Goal: Navigation & Orientation: Find specific page/section

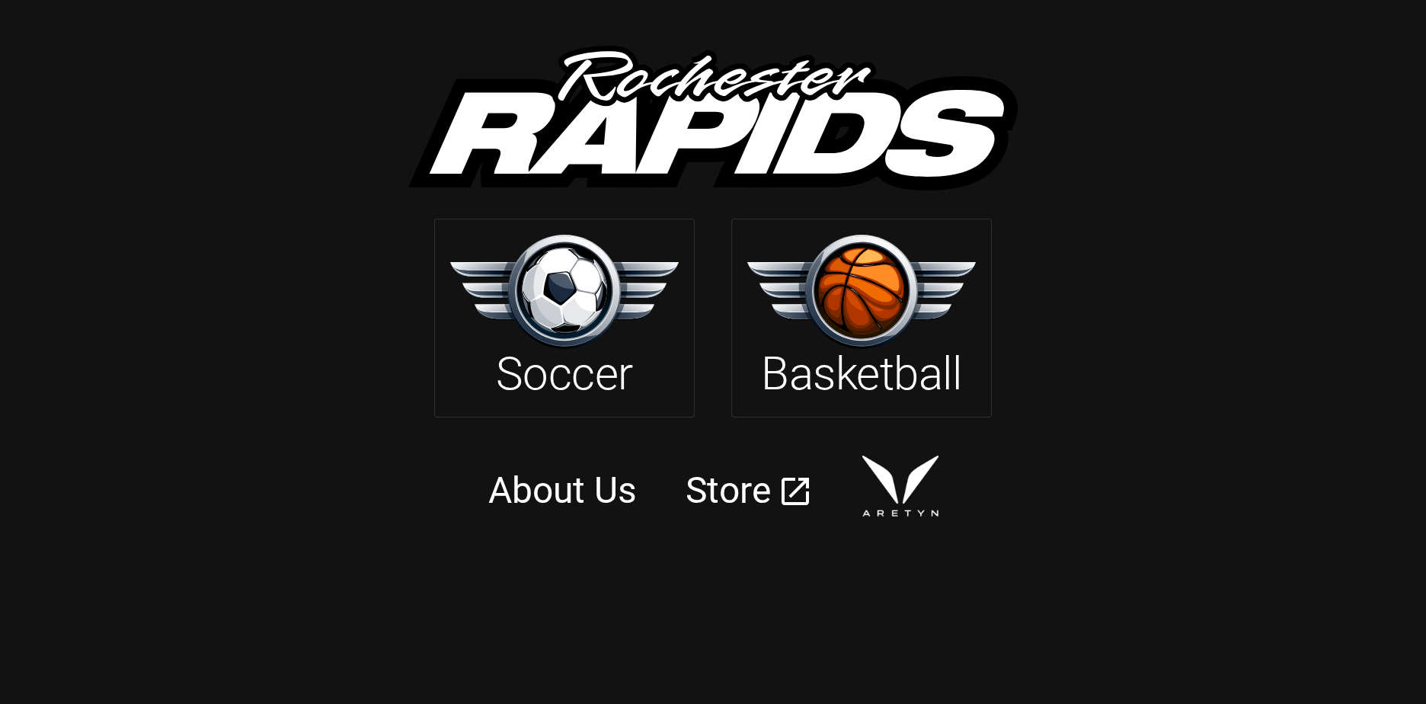
click at [576, 470] on link "About Us" at bounding box center [562, 489] width 149 height 43
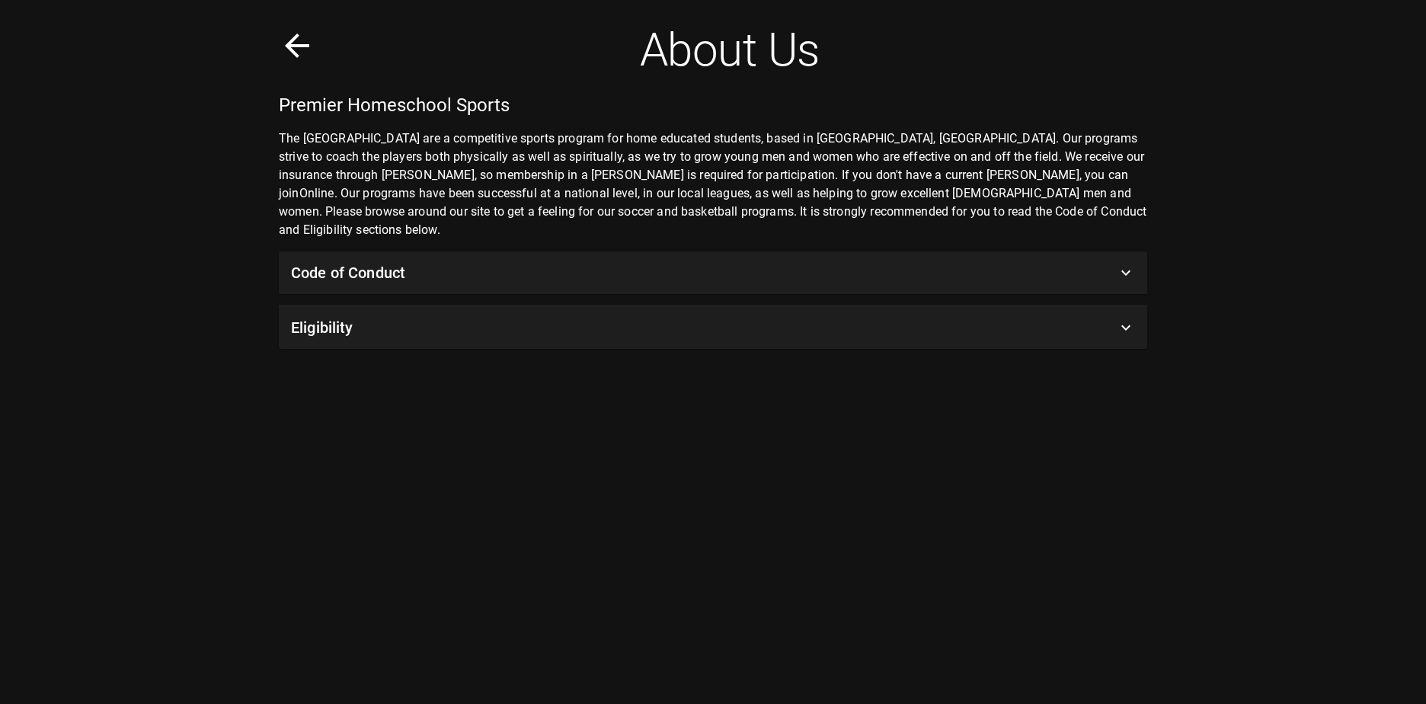
click at [304, 41] on icon at bounding box center [297, 45] width 37 height 37
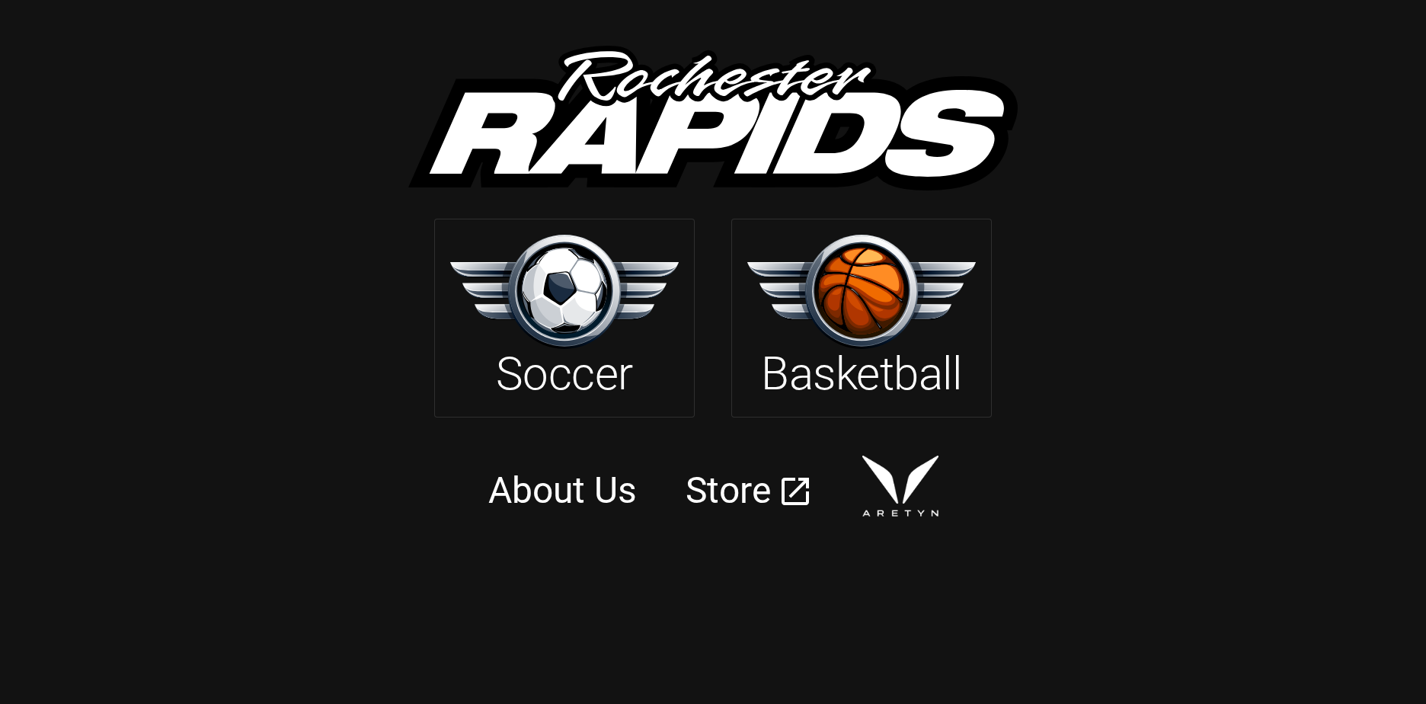
click at [748, 474] on h3 "Store" at bounding box center [727, 490] width 85 height 43
click at [611, 382] on h2 "Soccer" at bounding box center [564, 374] width 137 height 55
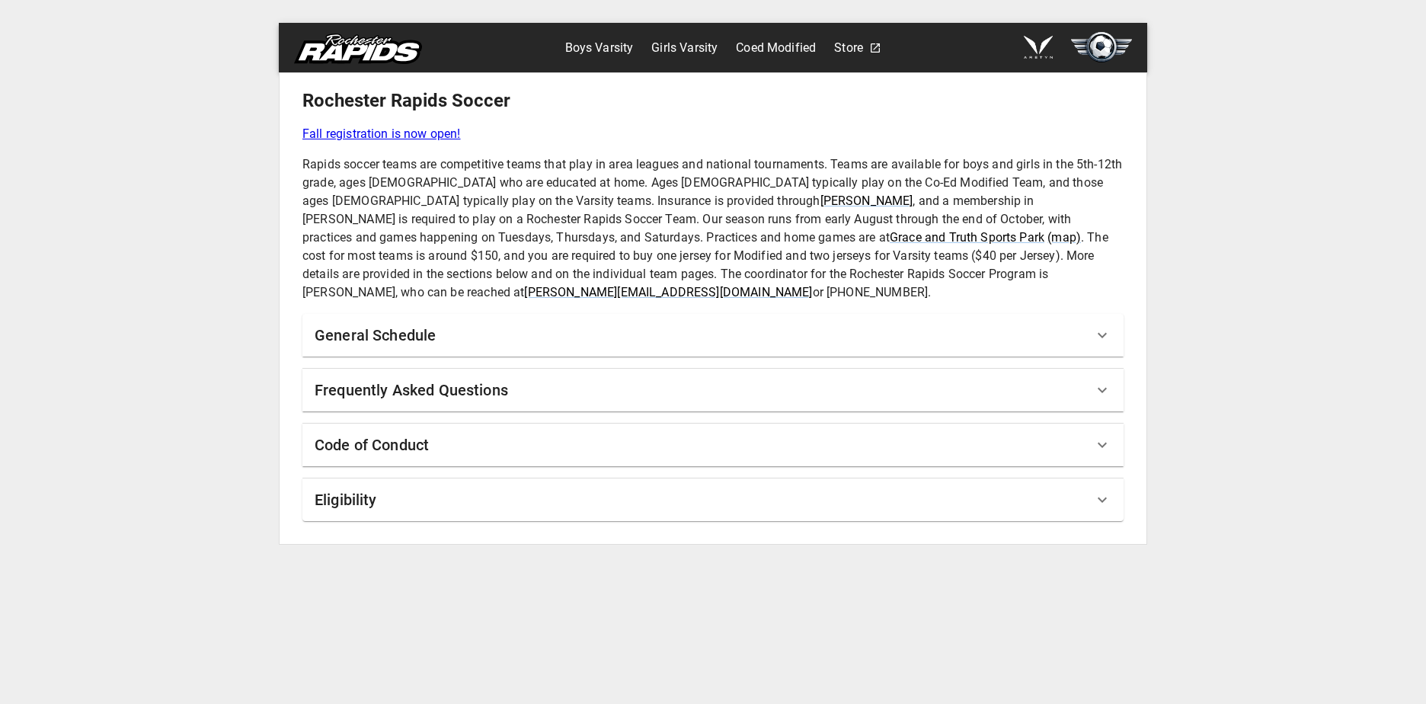
click at [403, 323] on h6 "General Schedule" at bounding box center [375, 335] width 121 height 24
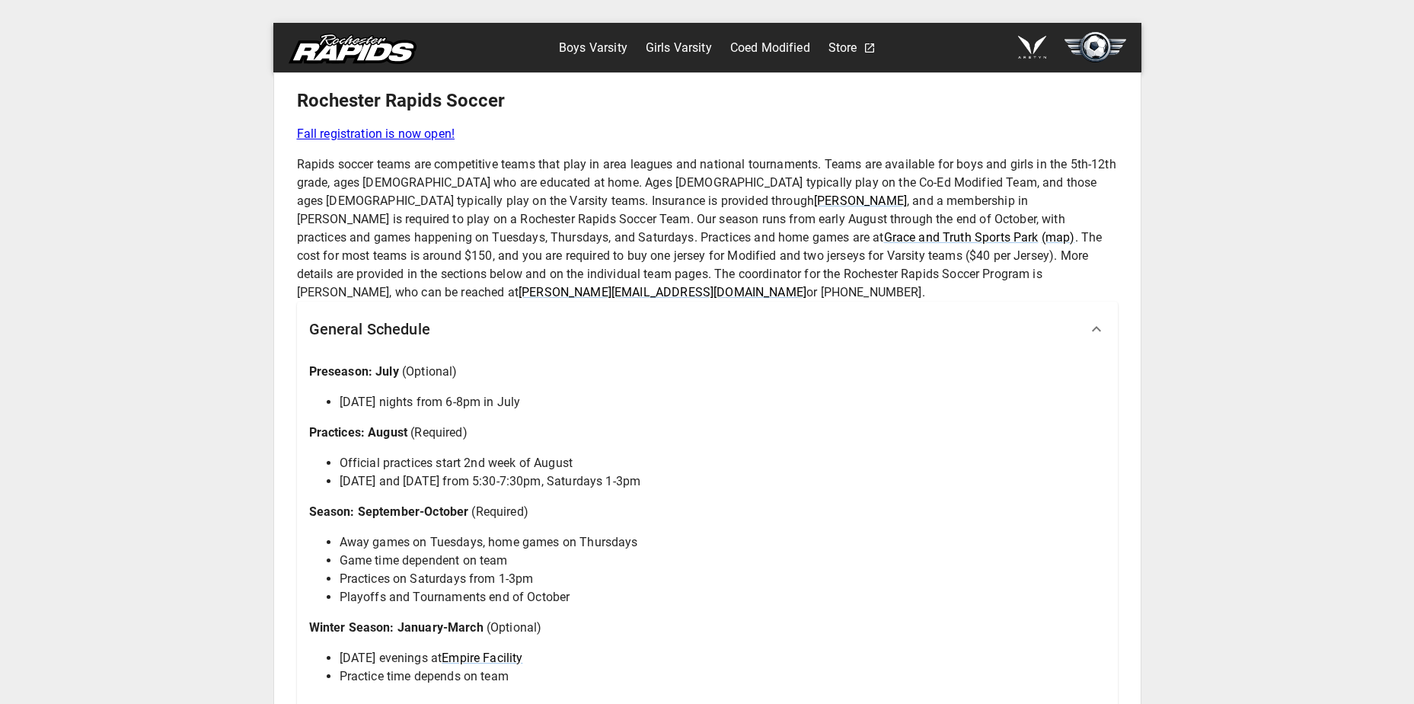
click at [403, 318] on h6 "General Schedule" at bounding box center [369, 329] width 121 height 24
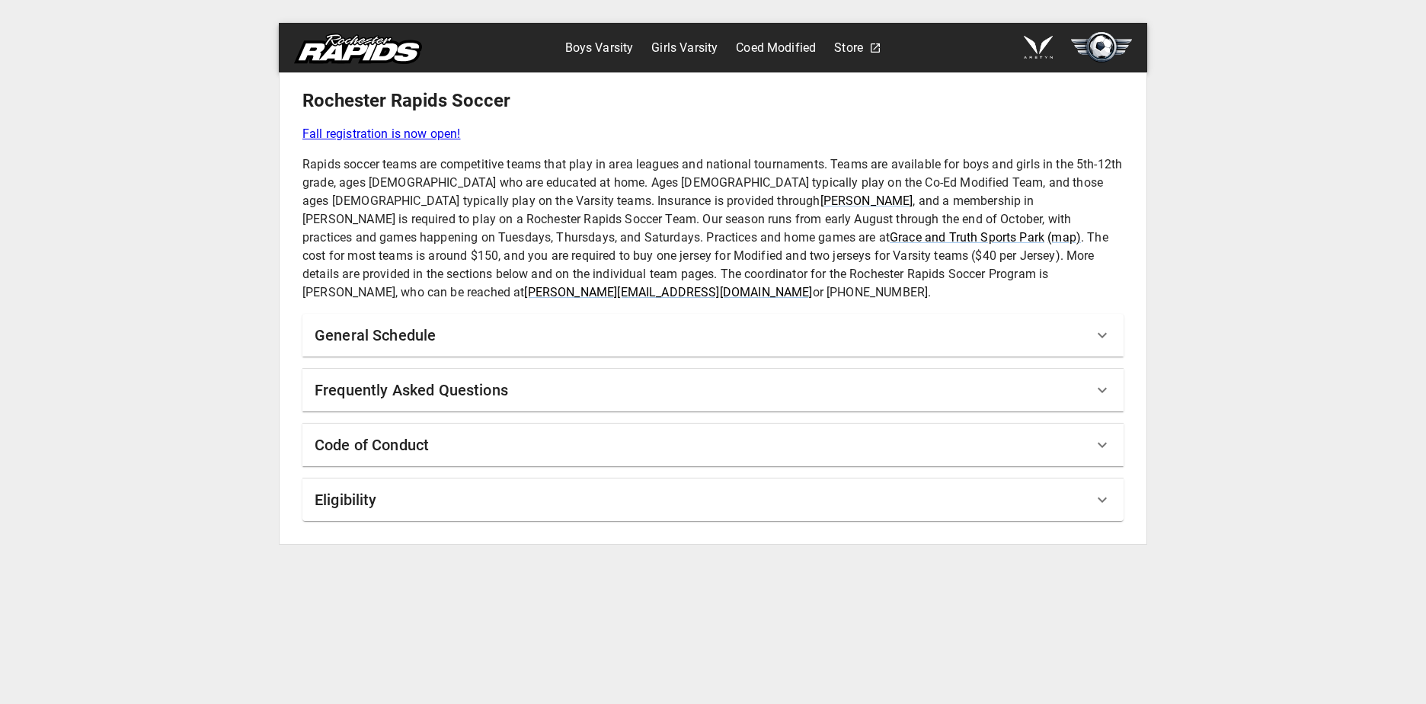
click at [425, 433] on h6 "Code of Conduct" at bounding box center [372, 445] width 114 height 24
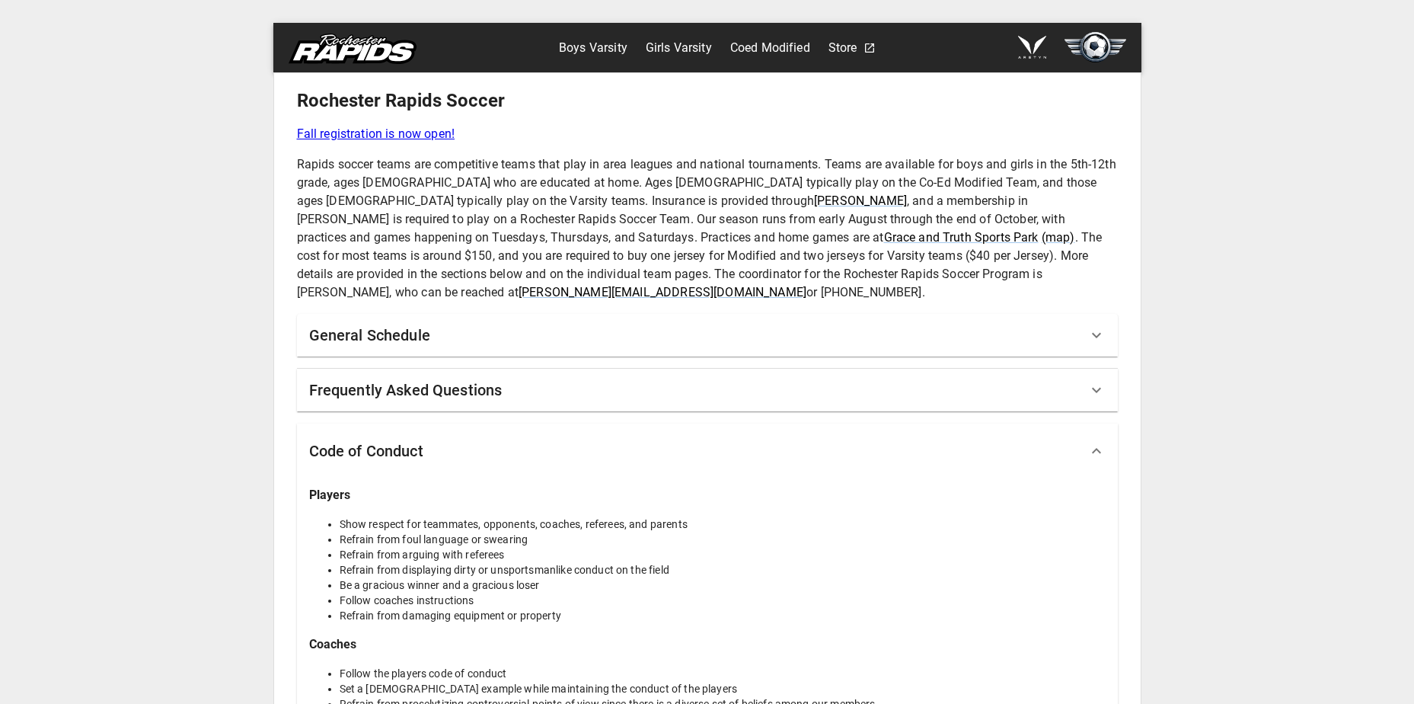
click at [425, 423] on div "Code of Conduct" at bounding box center [707, 450] width 821 height 55
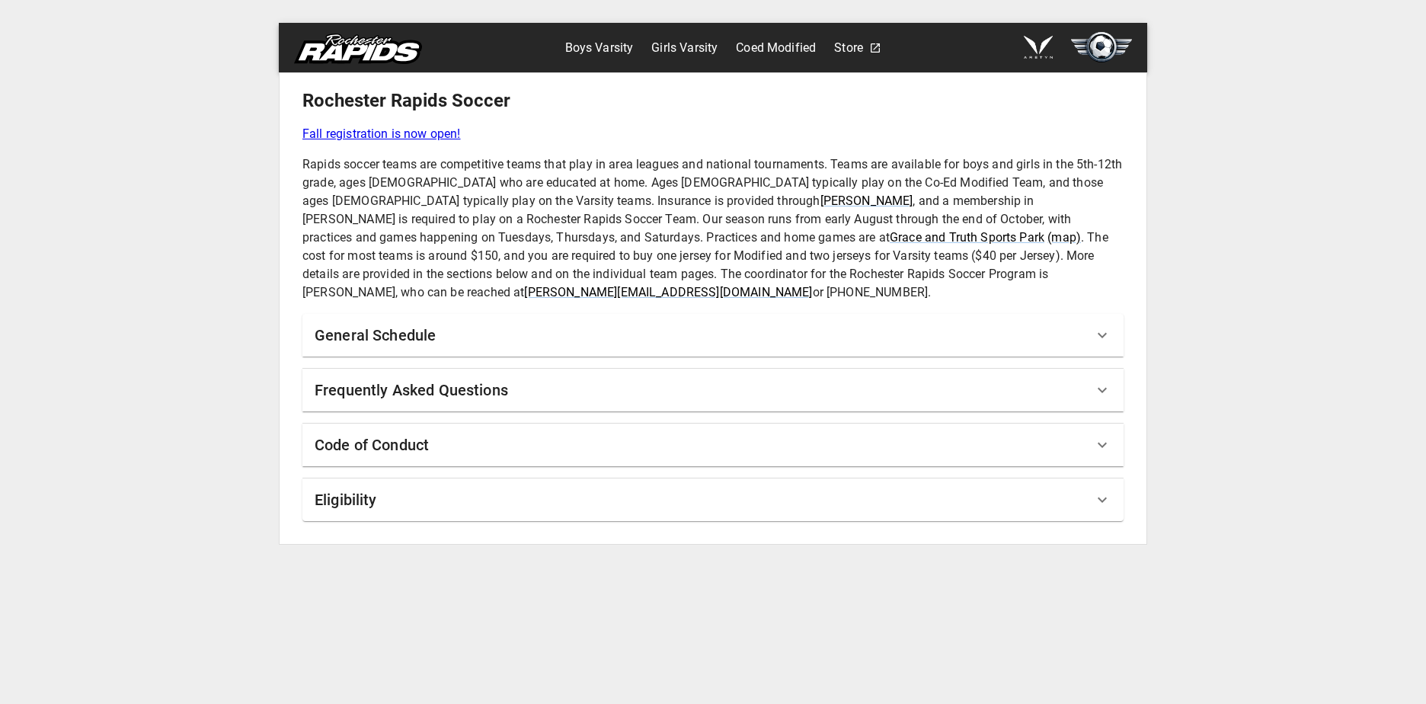
click at [450, 378] on h6 "Frequently Asked Questions" at bounding box center [411, 390] width 193 height 24
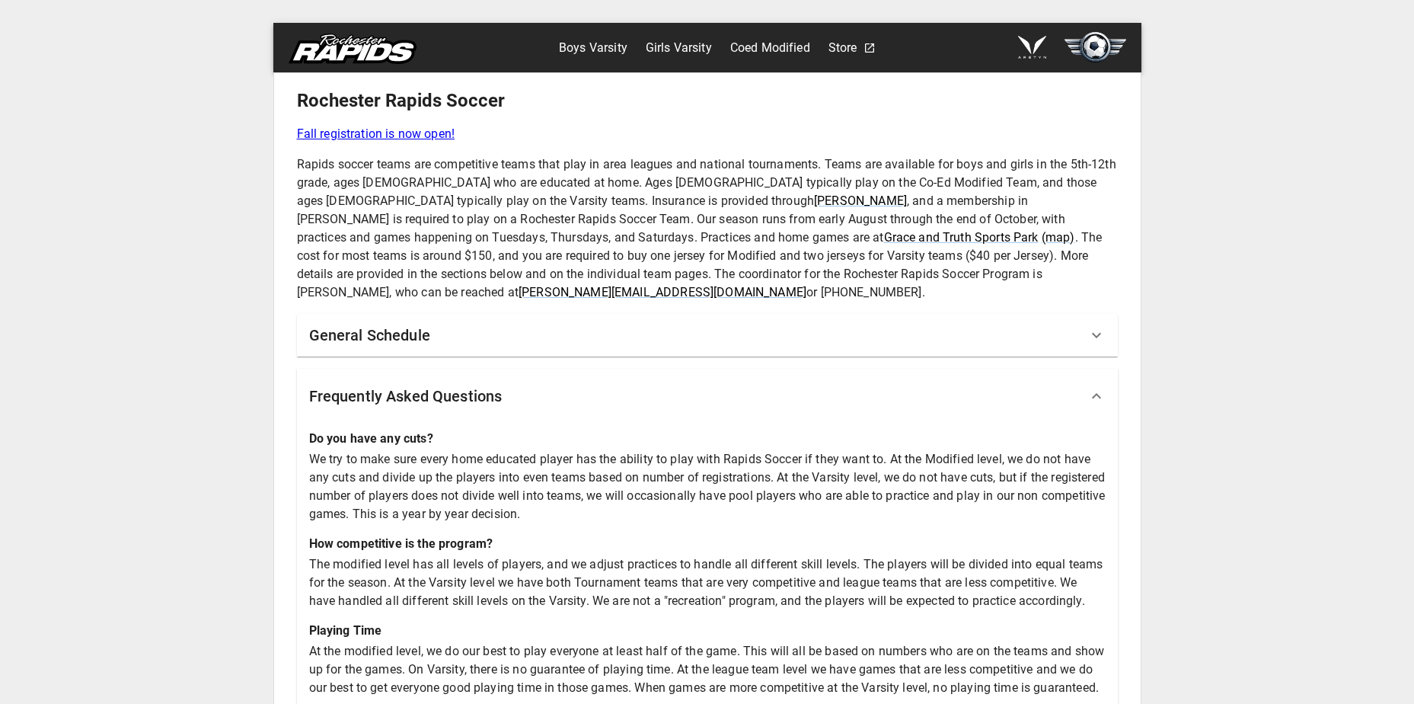
scroll to position [238, 0]
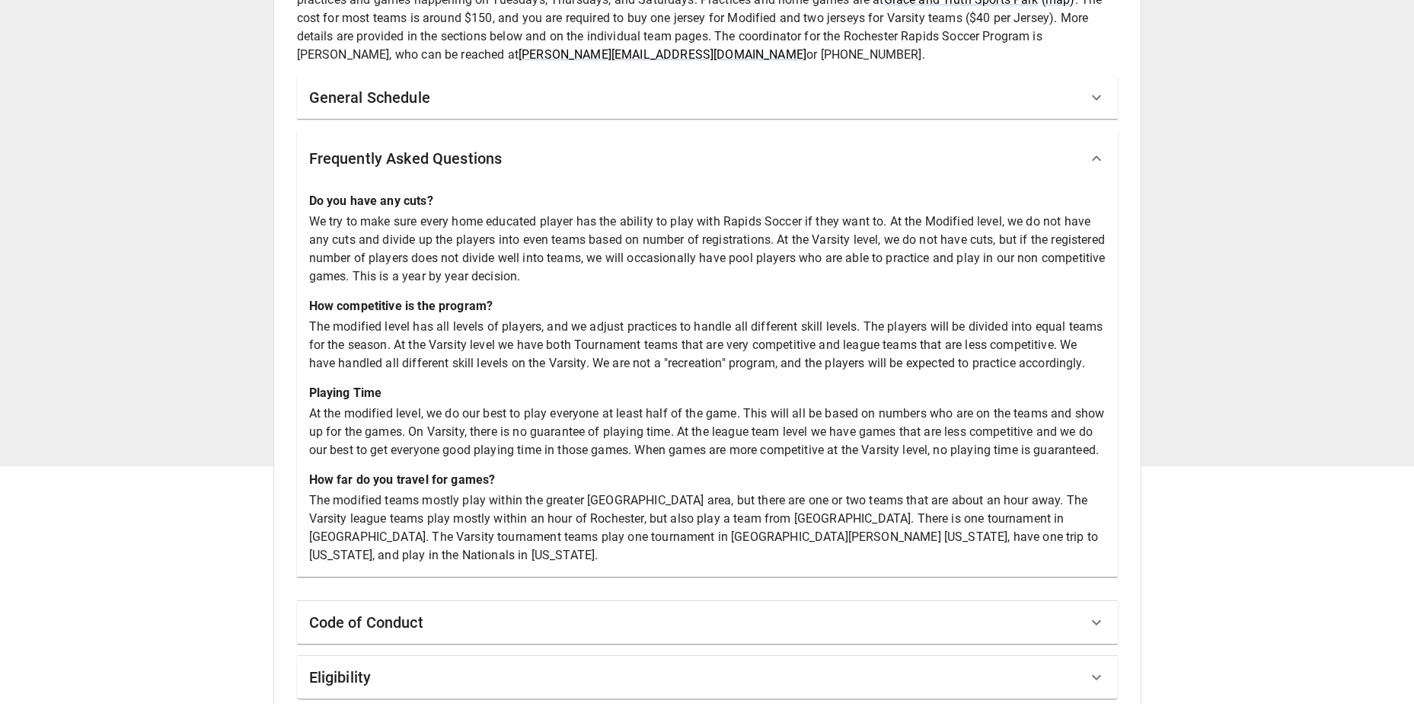
click at [411, 665] on div "Eligibility" at bounding box center [698, 677] width 778 height 24
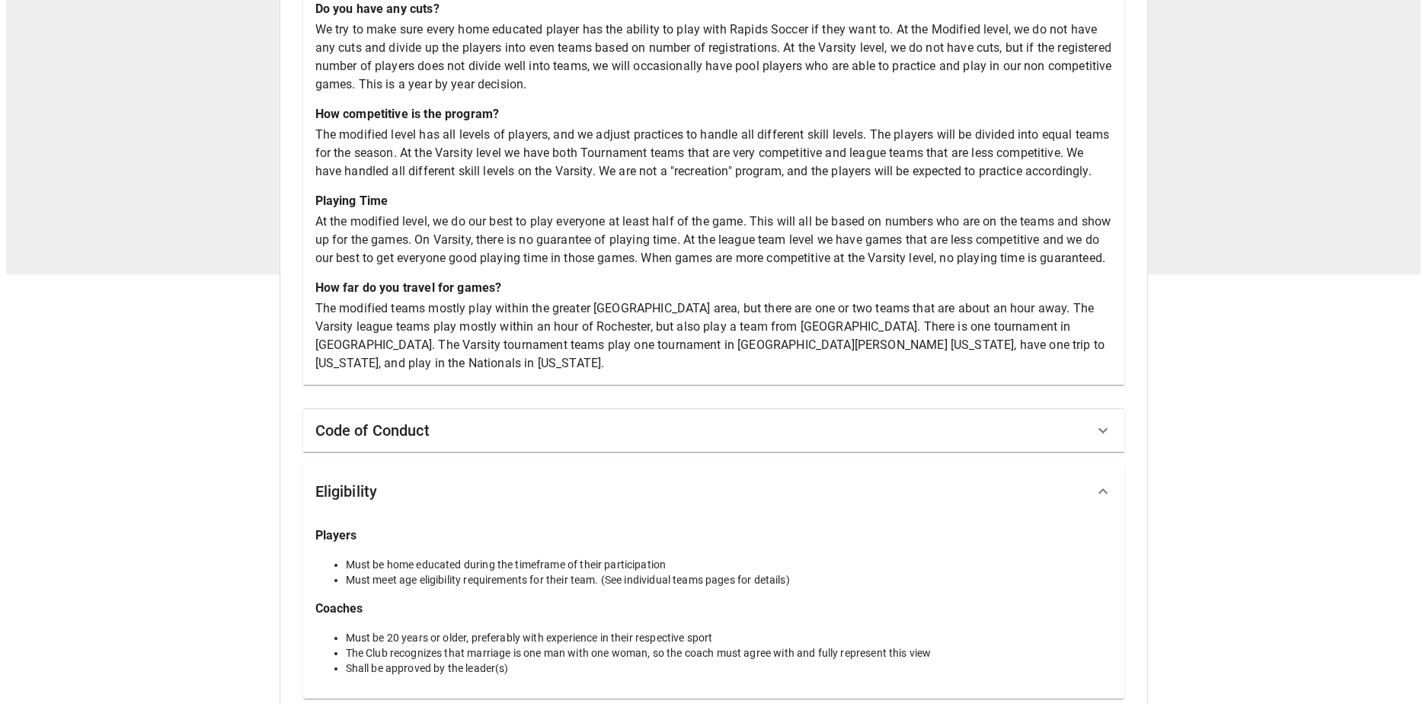
scroll to position [0, 0]
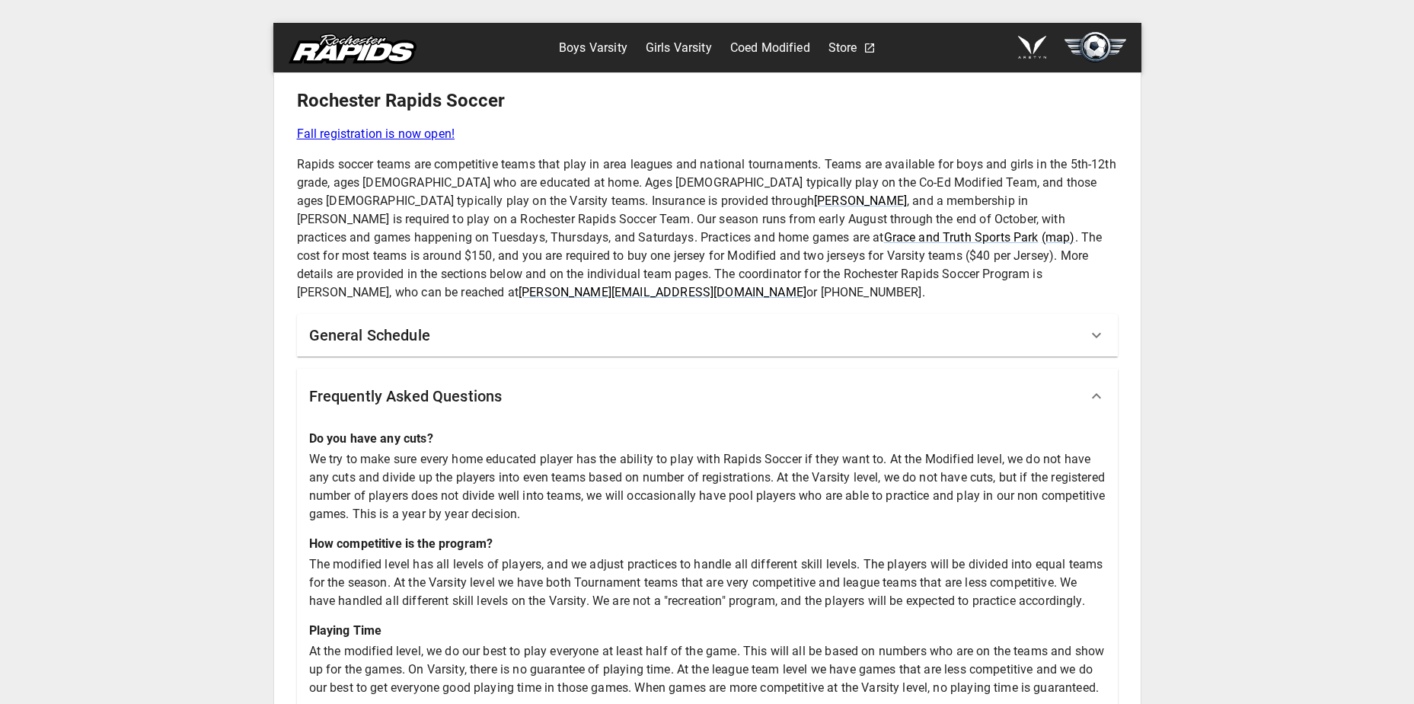
click at [620, 53] on link "Boys Varsity" at bounding box center [593, 48] width 69 height 24
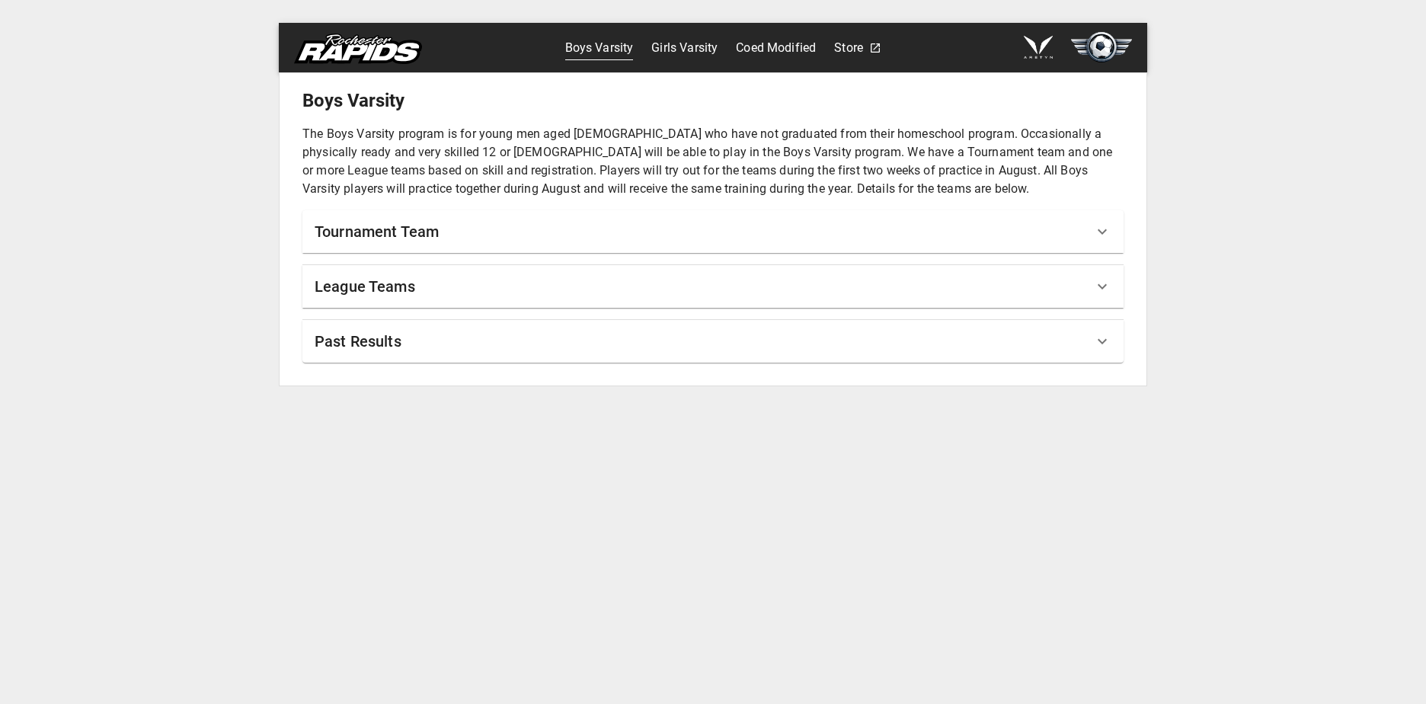
click at [448, 232] on div "Tournament Team" at bounding box center [704, 231] width 778 height 24
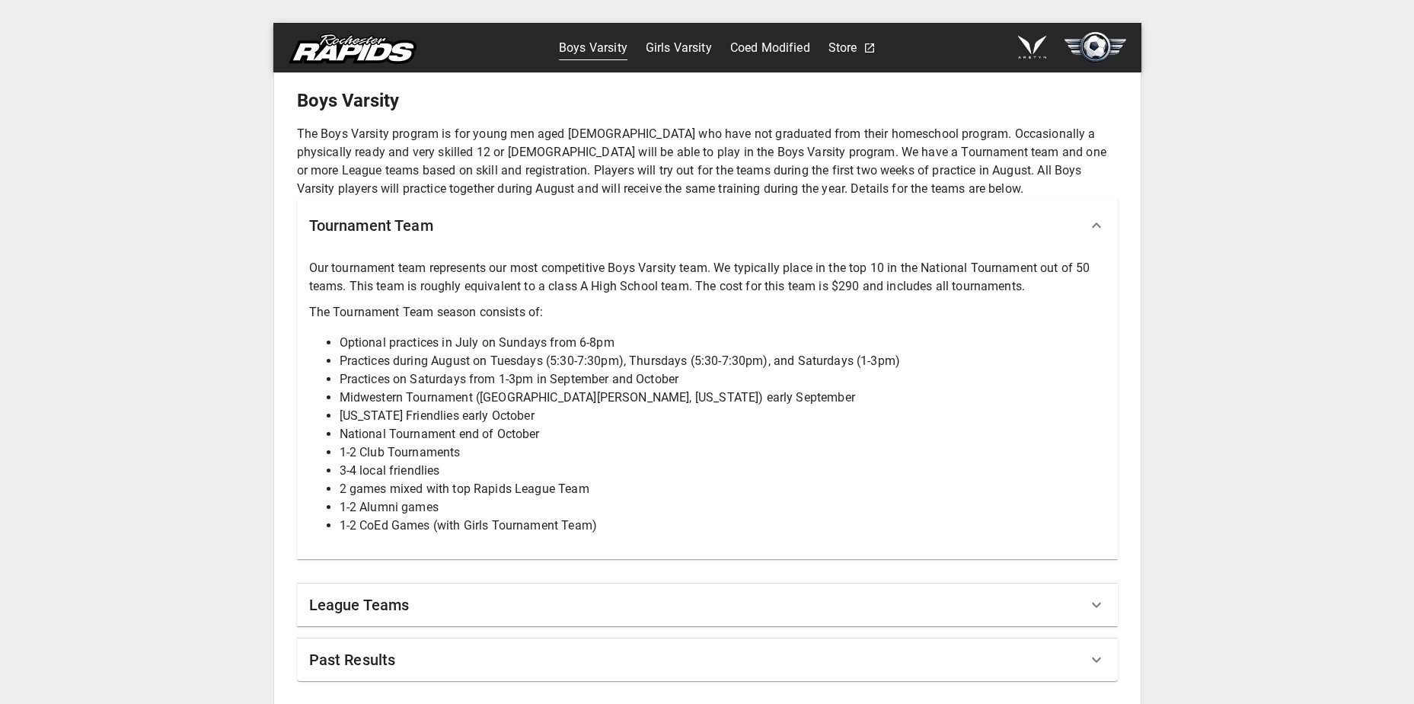
click at [448, 236] on div "Tournament Team" at bounding box center [698, 225] width 778 height 24
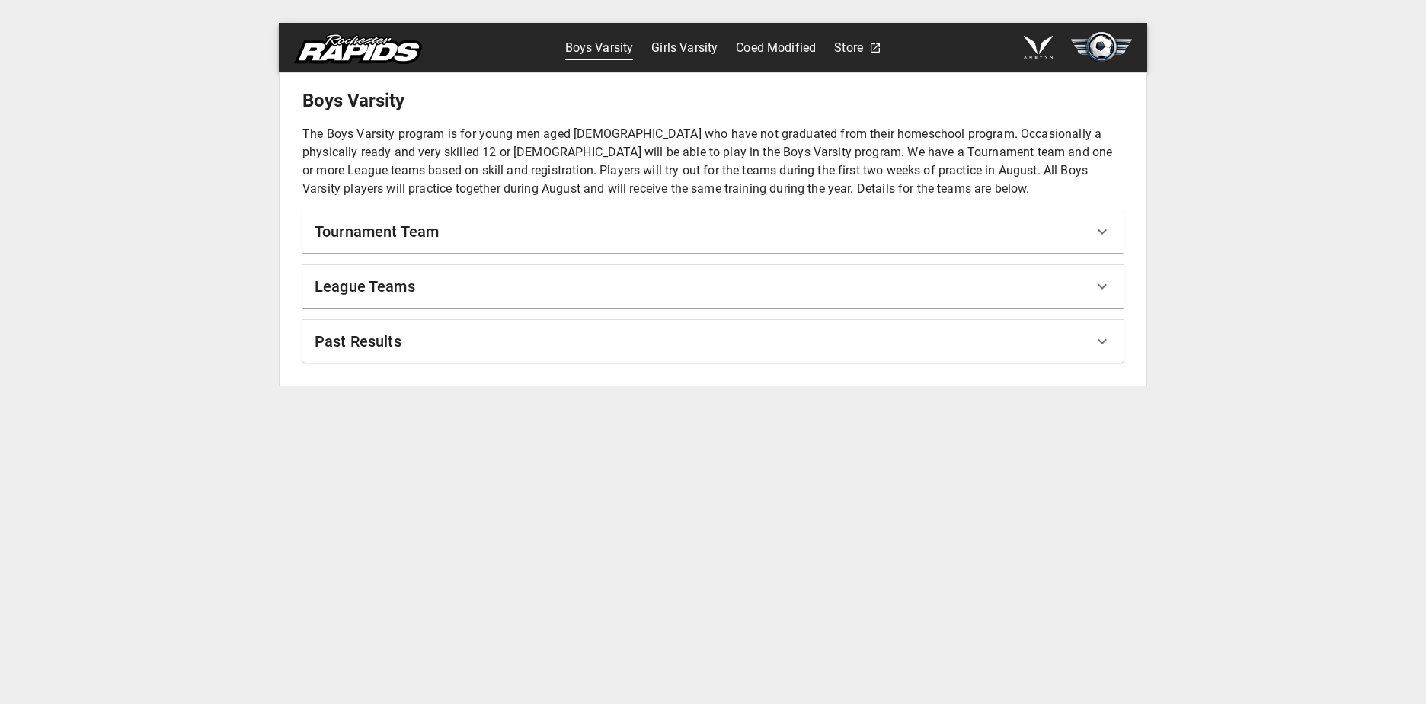
click at [369, 53] on img at bounding box center [358, 49] width 128 height 30
